Goal: Use online tool/utility

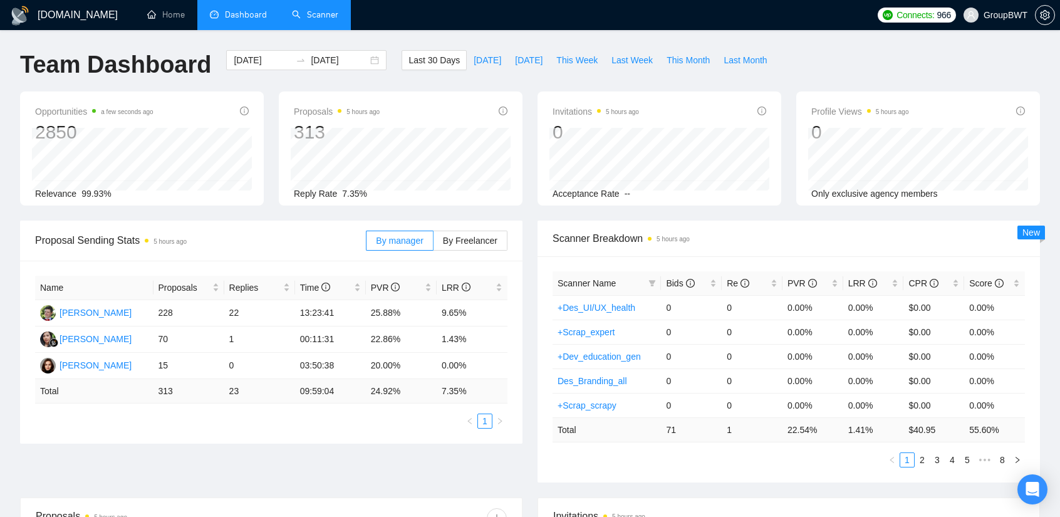
click at [322, 20] on link "Scanner" at bounding box center [315, 14] width 46 height 11
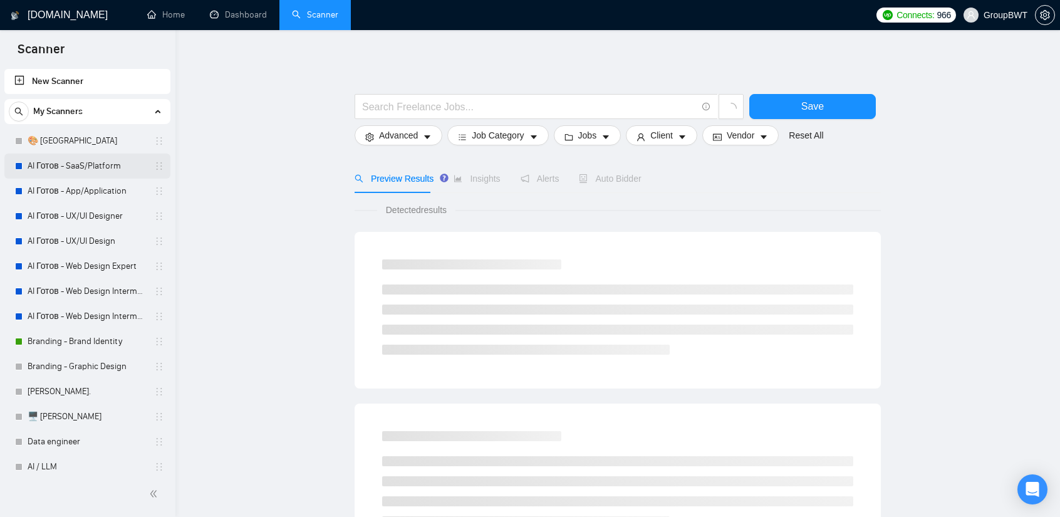
click at [98, 170] on link "AI Готов - SaaS/Platform" at bounding box center [87, 165] width 119 height 25
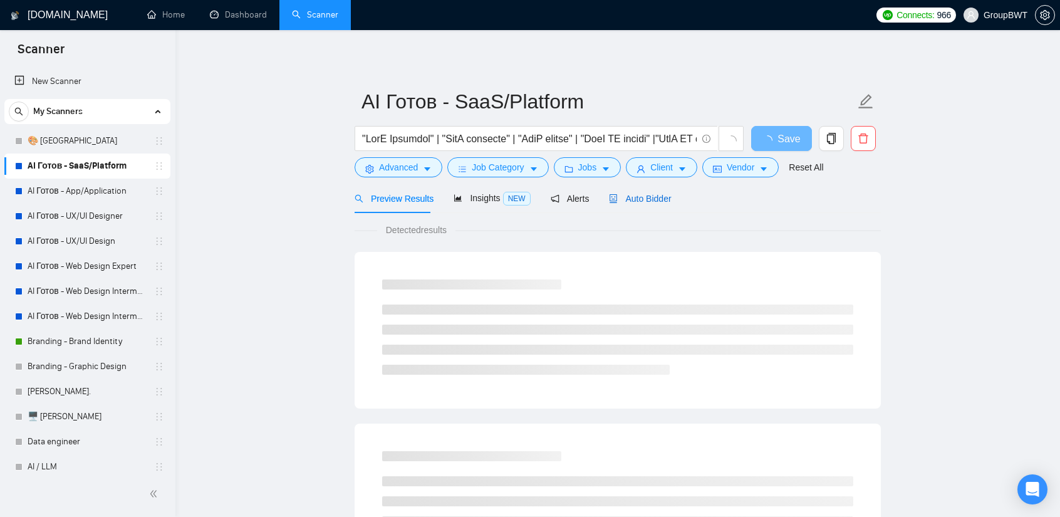
click at [660, 200] on span "Auto Bidder" at bounding box center [640, 199] width 62 height 10
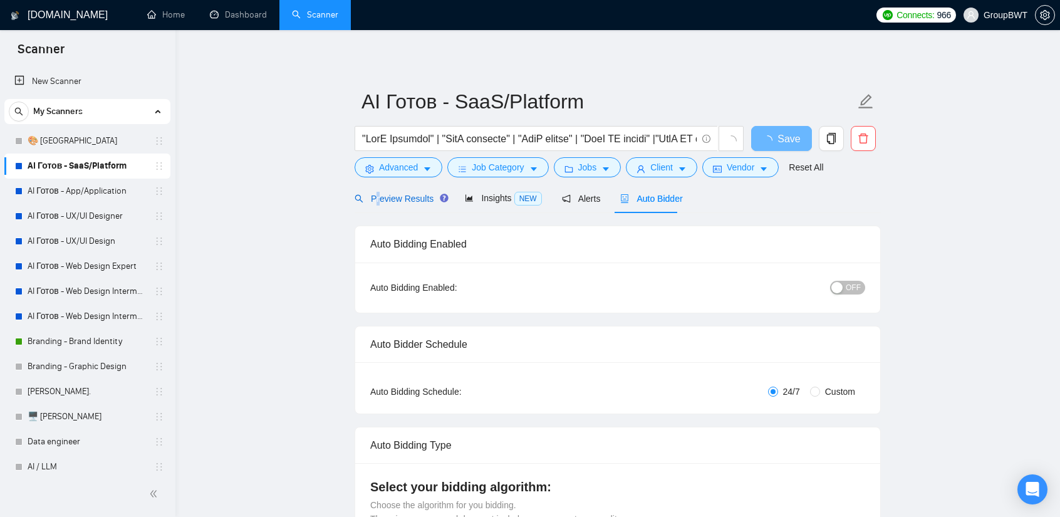
click at [378, 196] on span "Preview Results" at bounding box center [399, 199] width 90 height 10
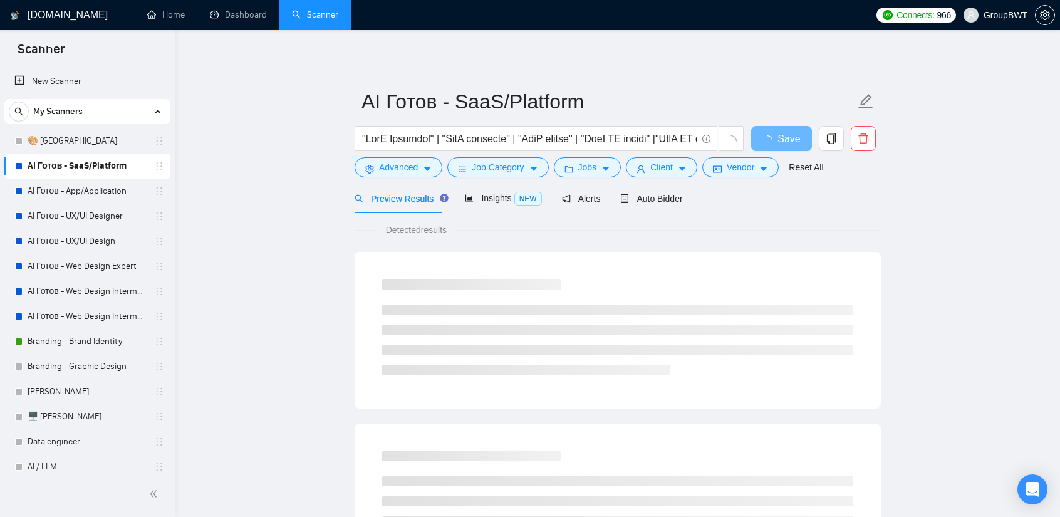
click at [218, 9] on link "Dashboard" at bounding box center [238, 14] width 57 height 11
